Goal: Task Accomplishment & Management: Use online tool/utility

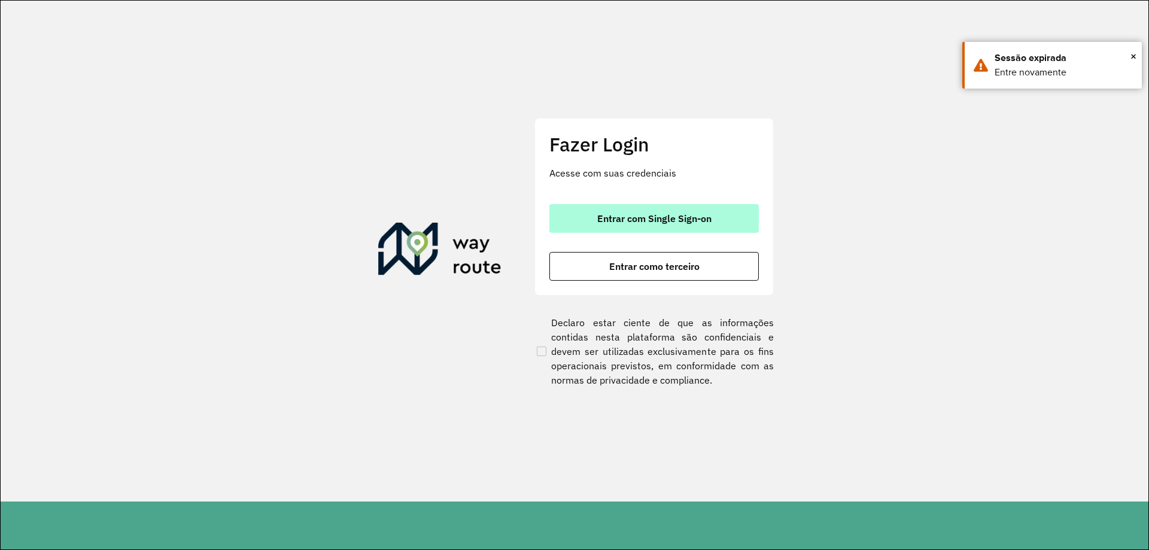
click at [639, 214] on span "Entrar com Single Sign-on" at bounding box center [654, 219] width 114 height 10
click at [661, 217] on span "Entrar com Single Sign-on" at bounding box center [654, 219] width 114 height 10
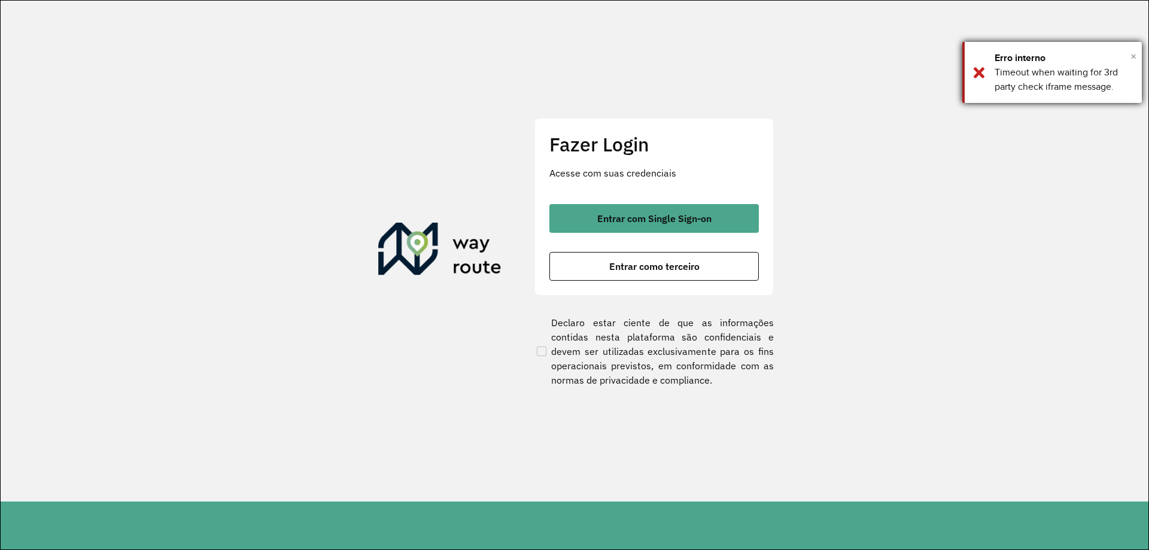
click at [1136, 54] on span "×" at bounding box center [1134, 56] width 6 height 18
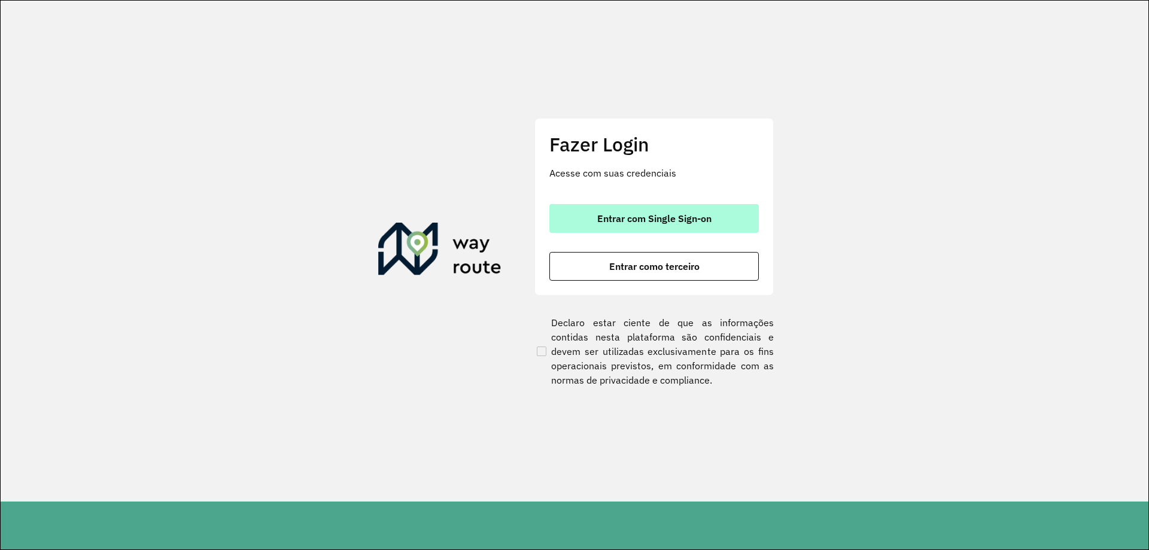
click at [682, 228] on button "Entrar com Single Sign-on" at bounding box center [653, 218] width 209 height 29
click at [672, 215] on span "Entrar com Single Sign-on" at bounding box center [654, 219] width 114 height 10
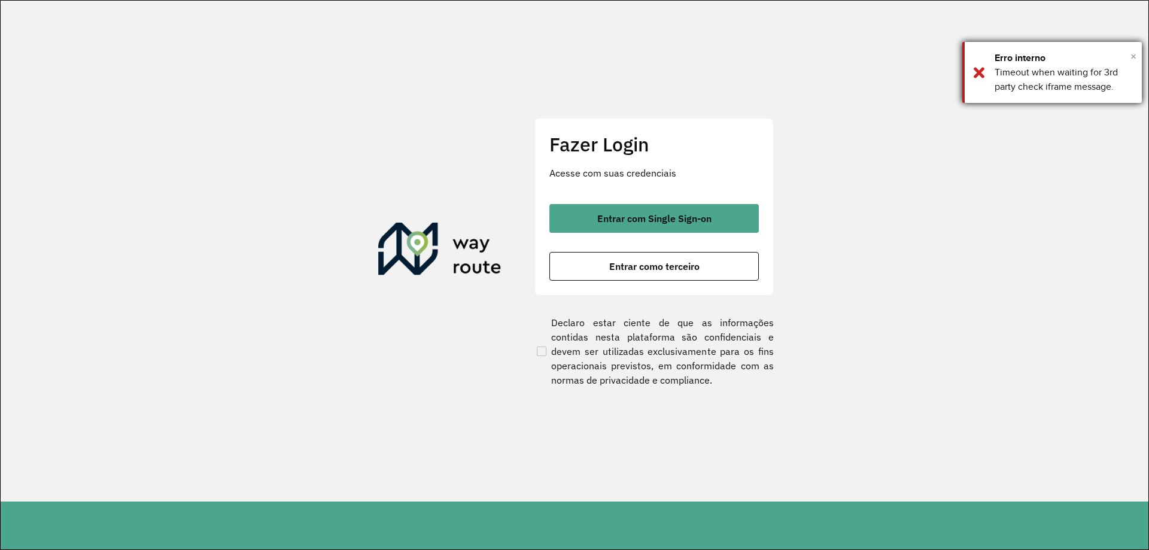
click at [1135, 53] on span "×" at bounding box center [1134, 56] width 6 height 18
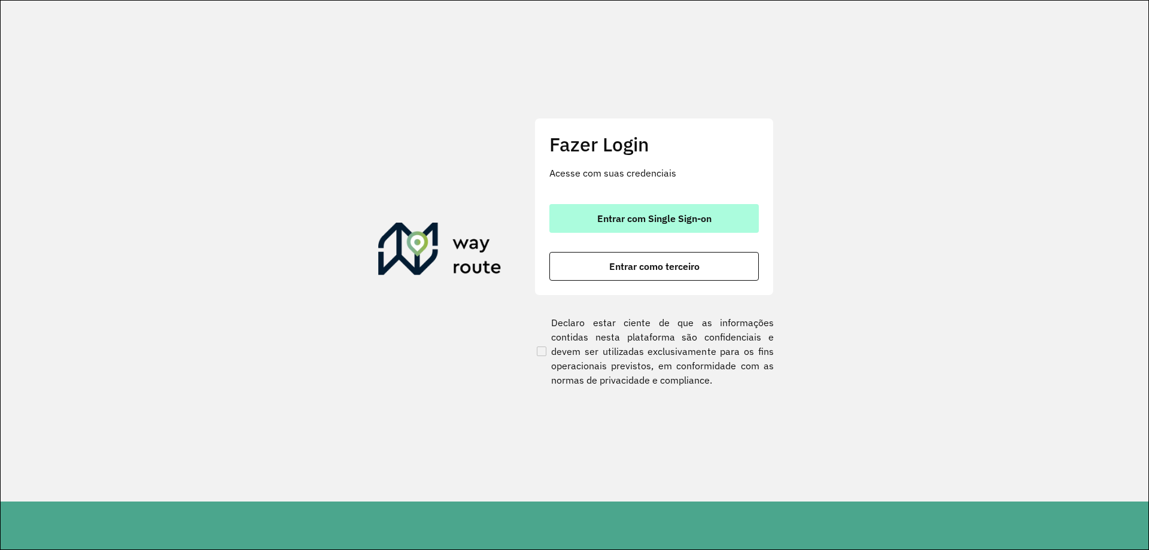
click at [637, 223] on span "Entrar com Single Sign-on" at bounding box center [654, 219] width 114 height 10
click at [639, 214] on span "Entrar com Single Sign-on" at bounding box center [654, 219] width 114 height 10
click at [602, 212] on button "Entrar com Single Sign-on" at bounding box center [653, 218] width 209 height 29
